Goal: Transaction & Acquisition: Purchase product/service

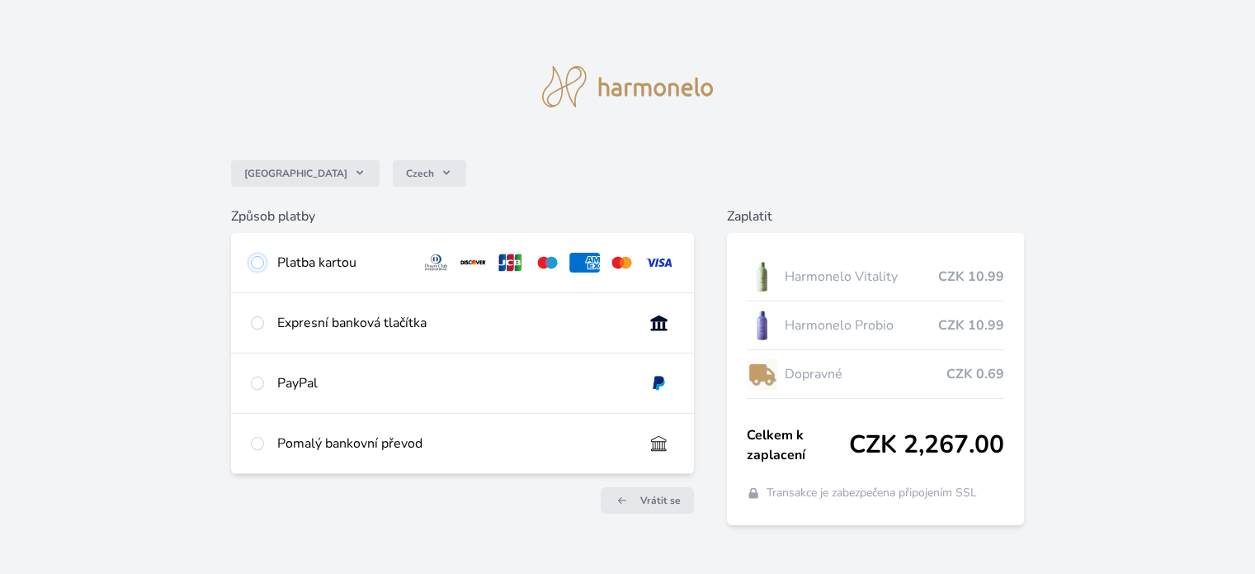
click at [258, 262] on input "radio" at bounding box center [257, 262] width 13 height 13
radio input "true"
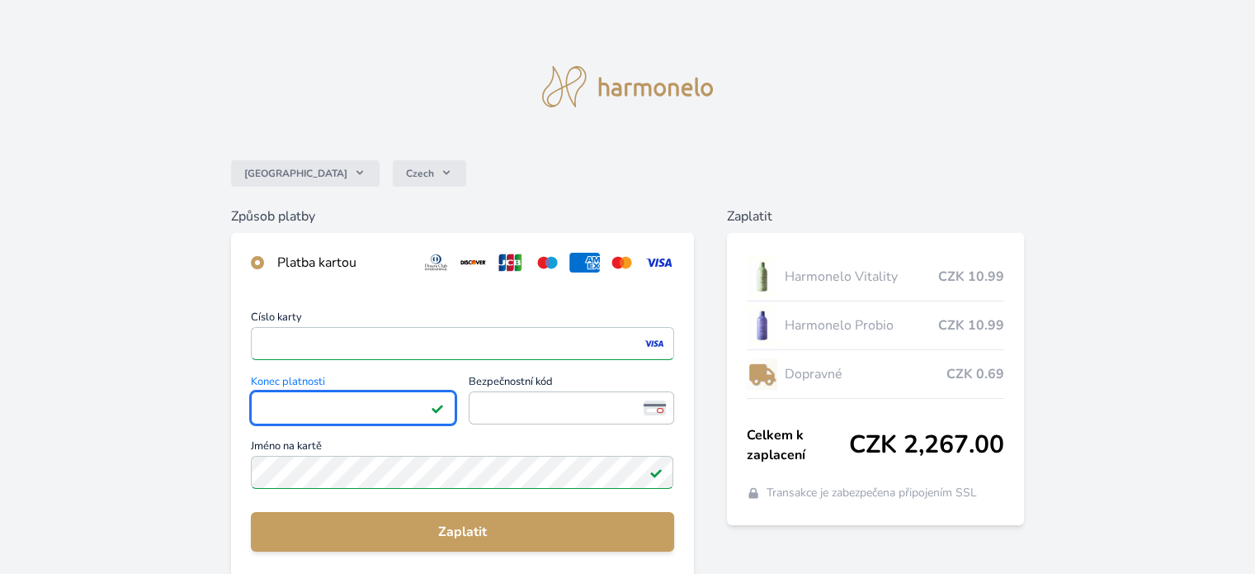
click at [786, 94] on div "Česko Czech Způsob platby Platba kartou Číslo karty <p>Your browser does not su…" at bounding box center [627, 429] width 1255 height 858
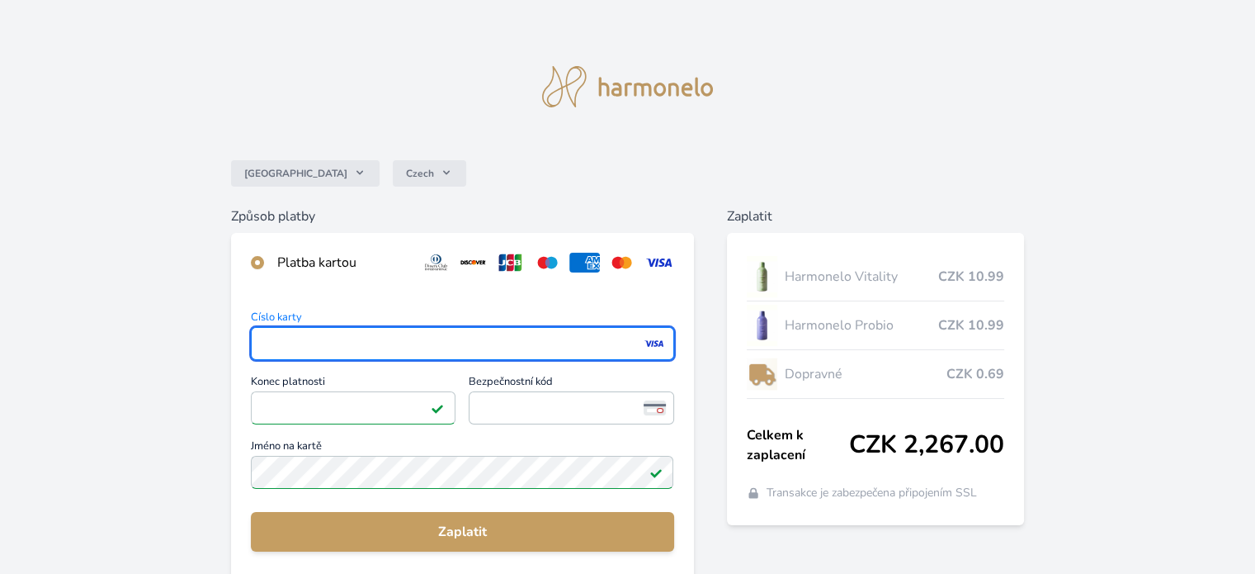
click at [182, 347] on div "Česko Czech Způsob platby Platba kartou Číslo karty <p>Your browser does not su…" at bounding box center [627, 429] width 1255 height 858
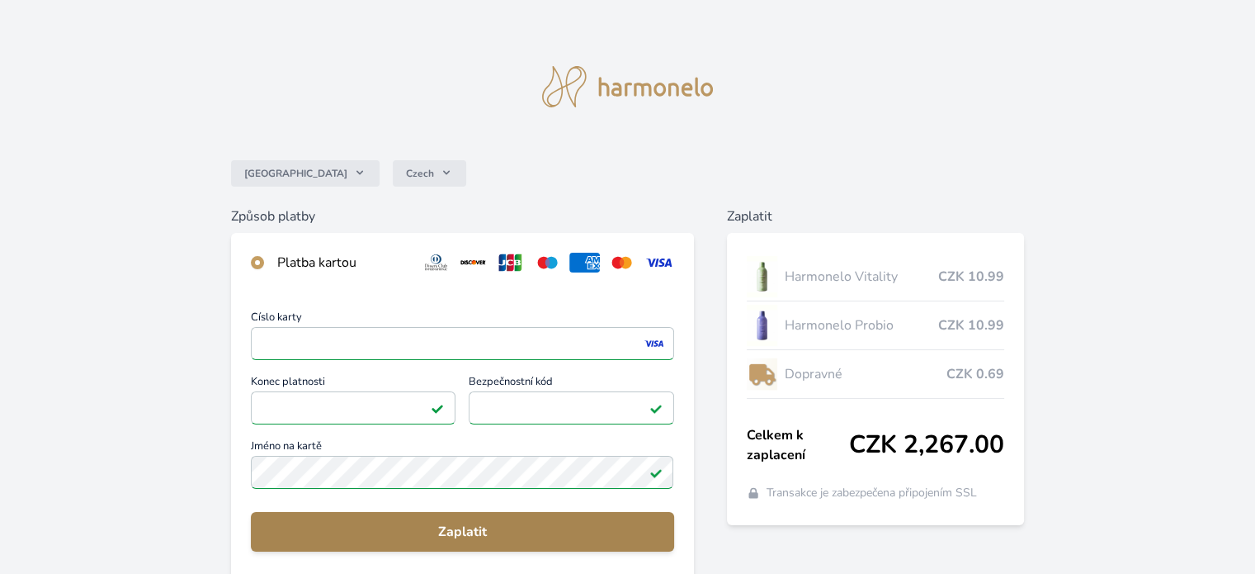
click at [405, 537] on span "Zaplatit" at bounding box center [462, 532] width 396 height 20
